Goal: Find specific fact: Find specific fact

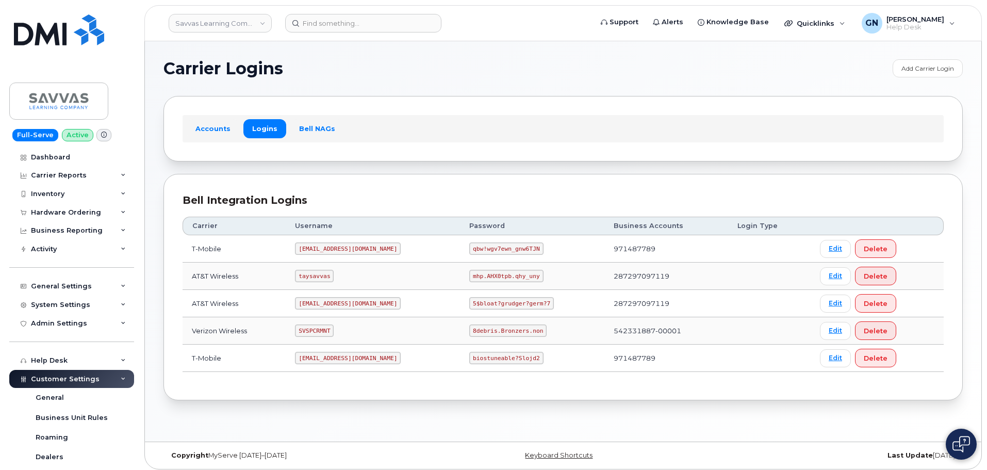
scroll to position [5, 0]
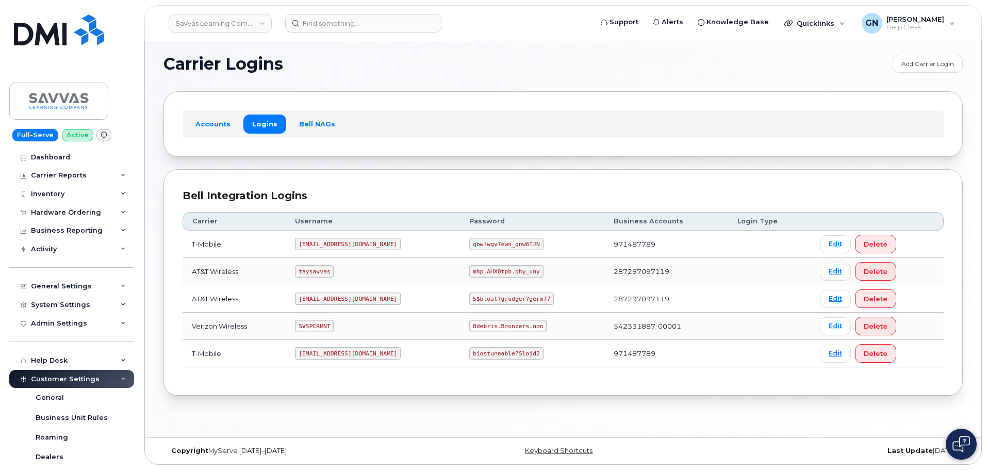
click at [323, 328] on code "SVSPCRMNT" at bounding box center [314, 326] width 39 height 12
copy code "SVSPCRMNT"
click at [479, 324] on code "8debris.Bronzers.non" at bounding box center [507, 326] width 77 height 12
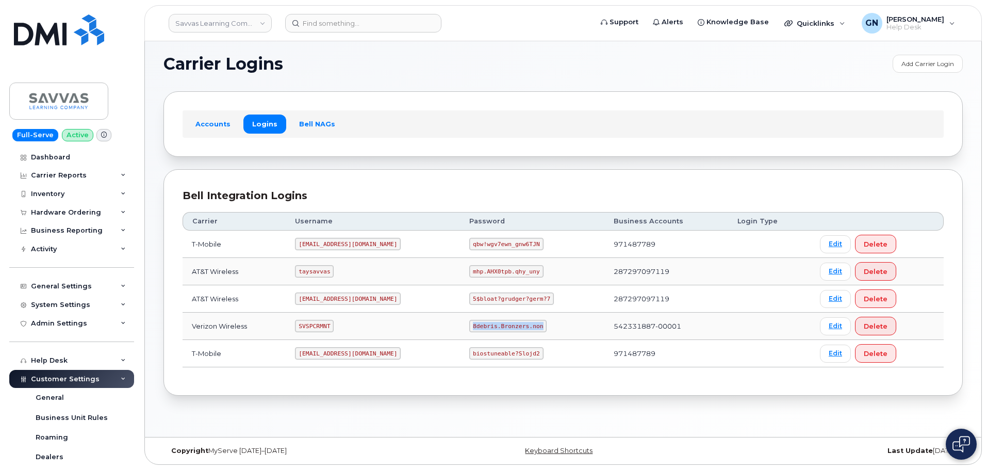
click at [479, 324] on code "8debris.Bronzers.non" at bounding box center [507, 326] width 77 height 12
copy code "8debris.Bronzers.non"
